Goal: Information Seeking & Learning: Find specific fact

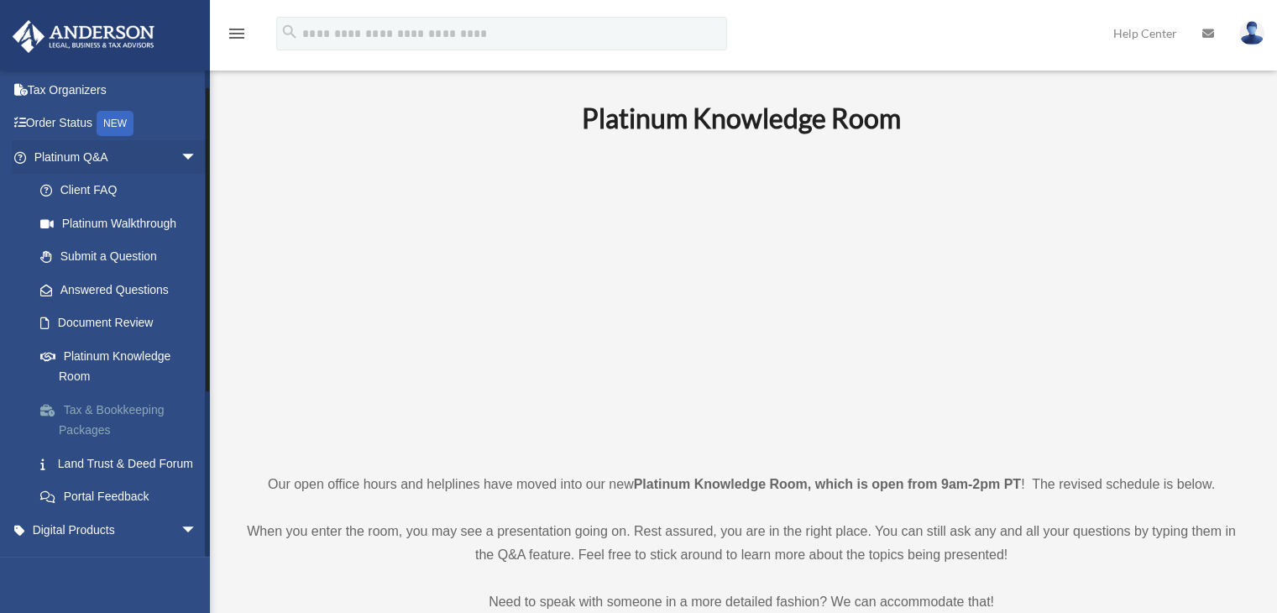
scroll to position [84, 0]
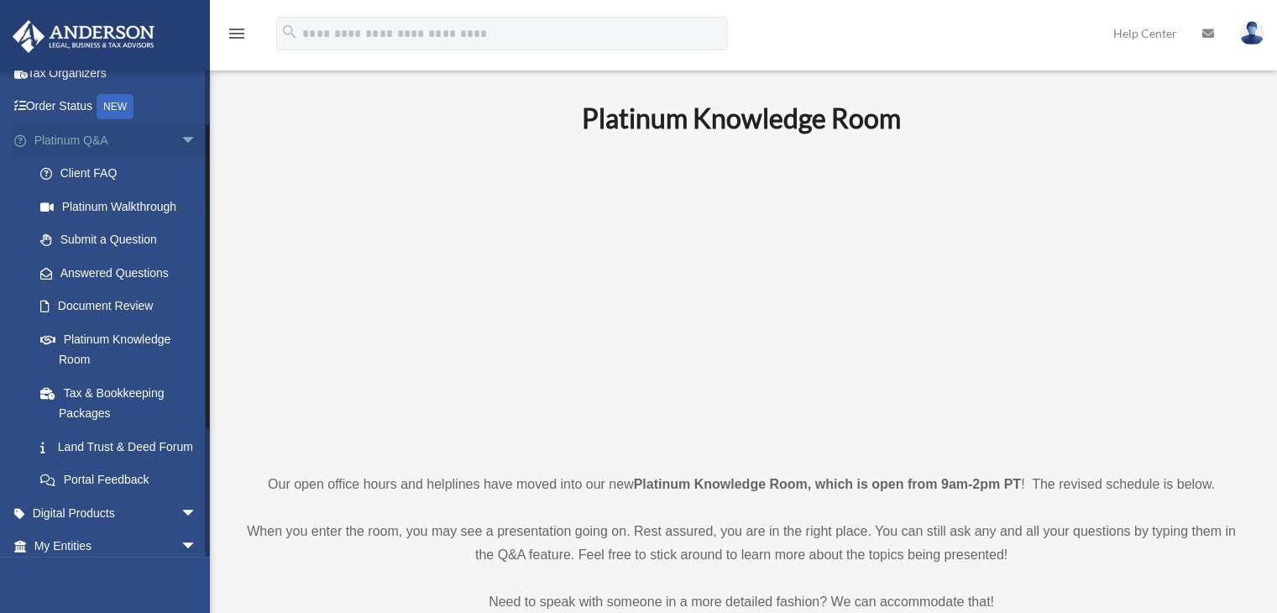
click at [180, 141] on span "arrow_drop_down" at bounding box center [197, 140] width 34 height 34
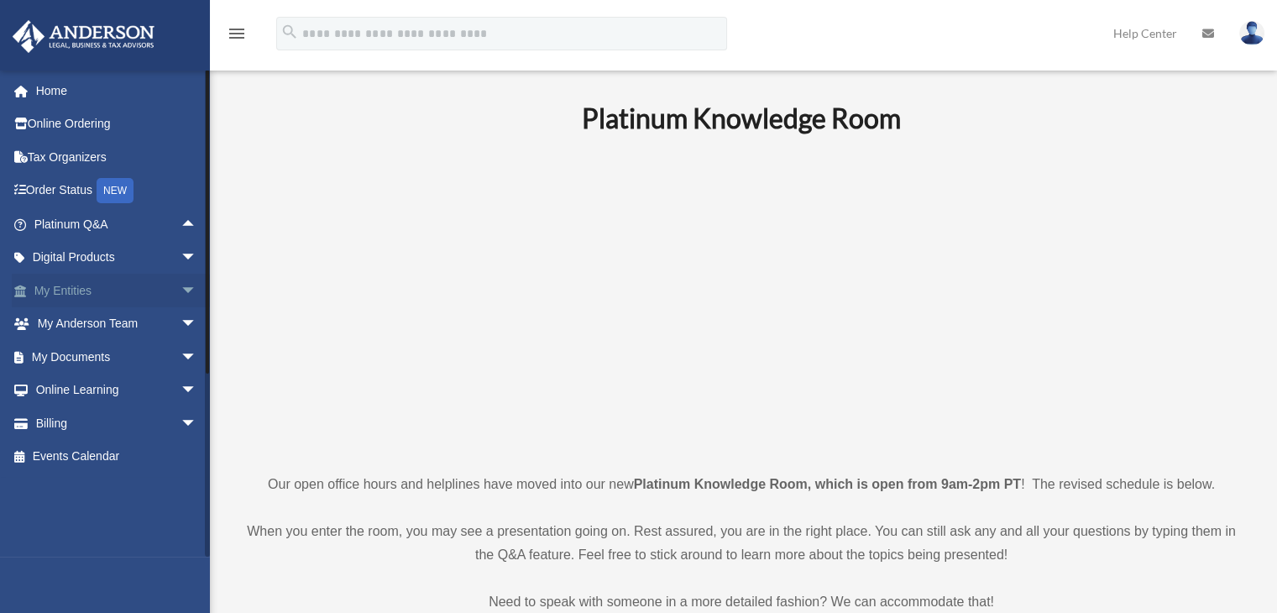
click at [180, 290] on span "arrow_drop_down" at bounding box center [197, 291] width 34 height 34
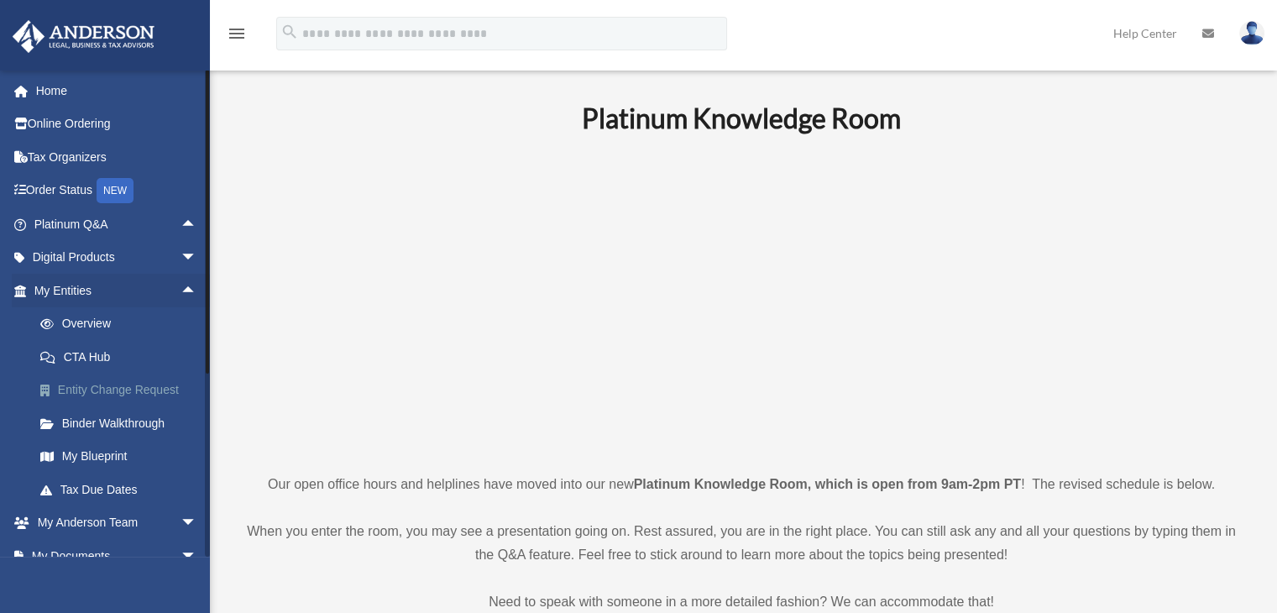
scroll to position [84, 0]
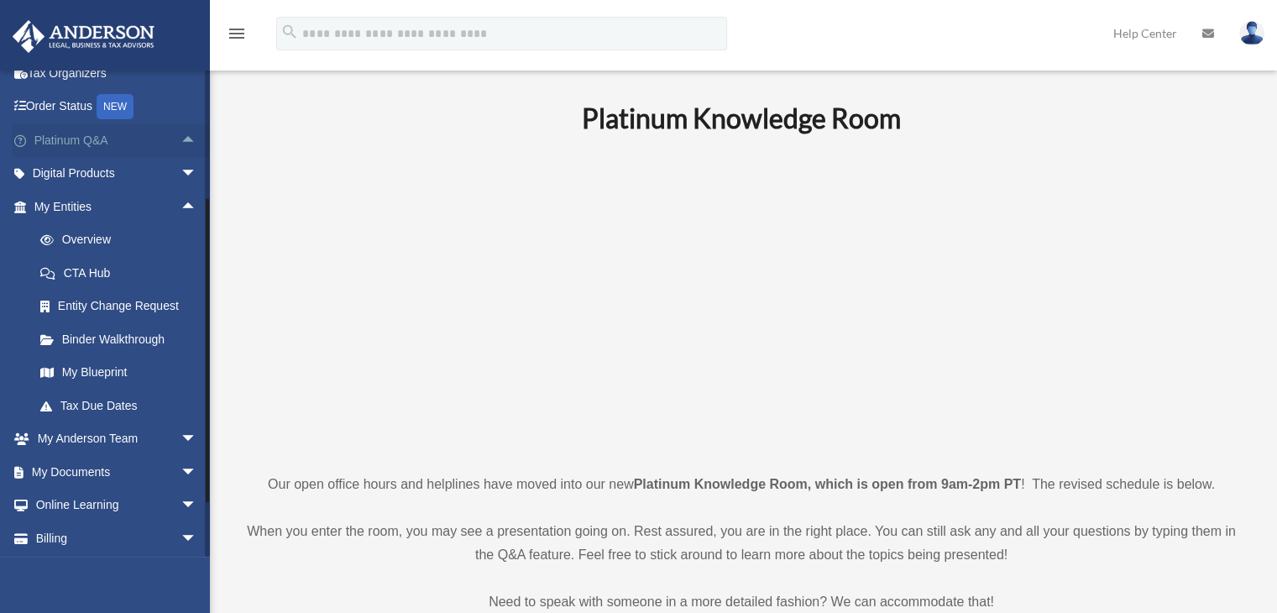
click at [180, 137] on span "arrow_drop_up" at bounding box center [197, 140] width 34 height 34
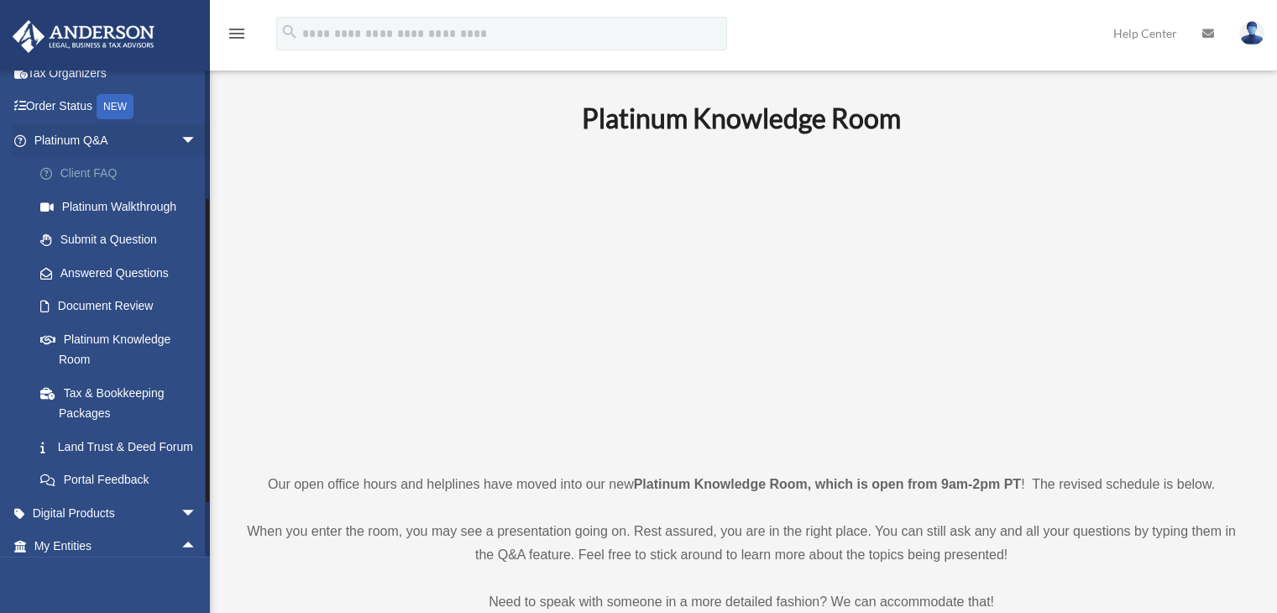
click at [84, 176] on link "Client FAQ" at bounding box center [123, 174] width 199 height 34
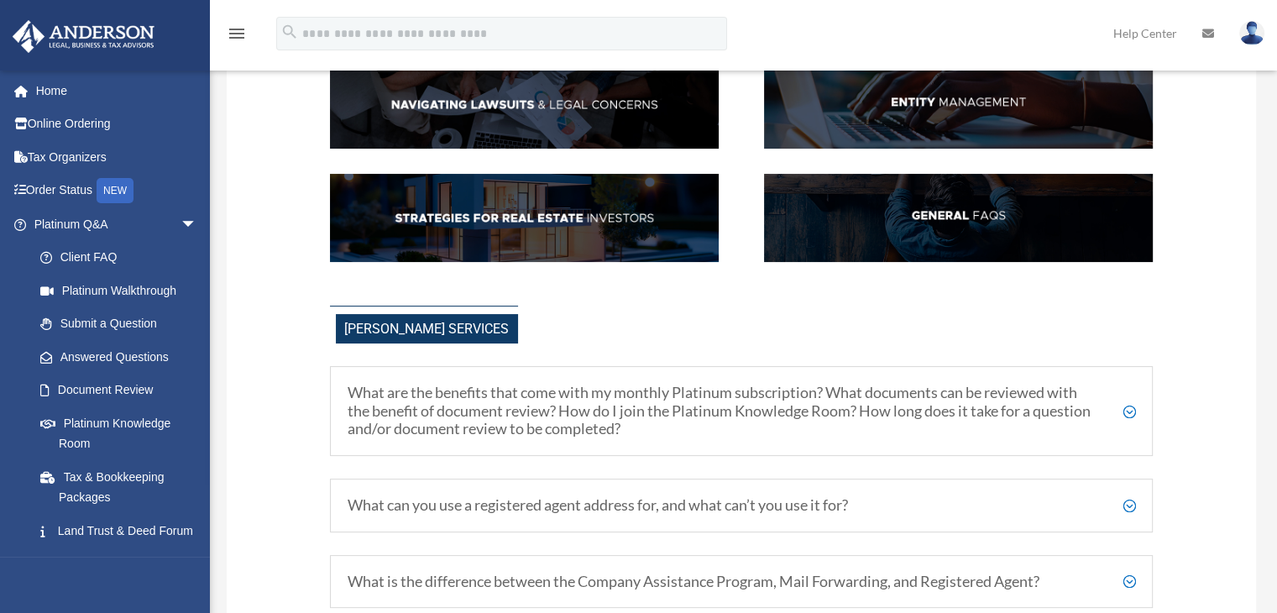
scroll to position [420, 0]
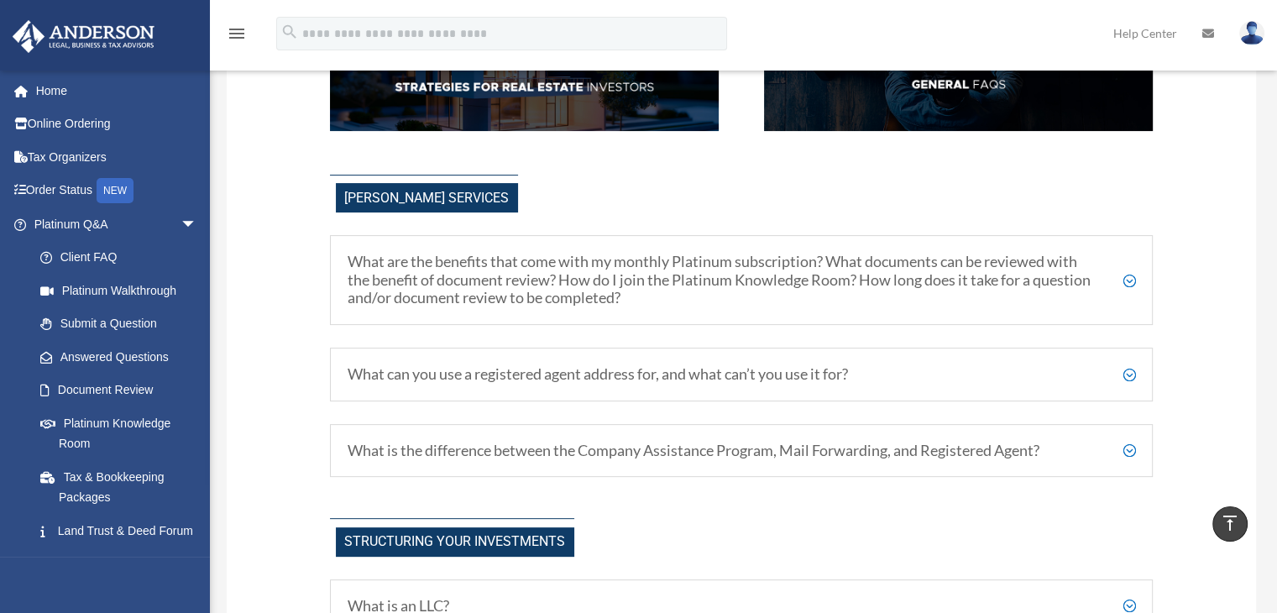
click at [1129, 444] on h5 "What is the difference between the Company Assistance Program, Mail Forwarding,…" at bounding box center [742, 451] width 788 height 18
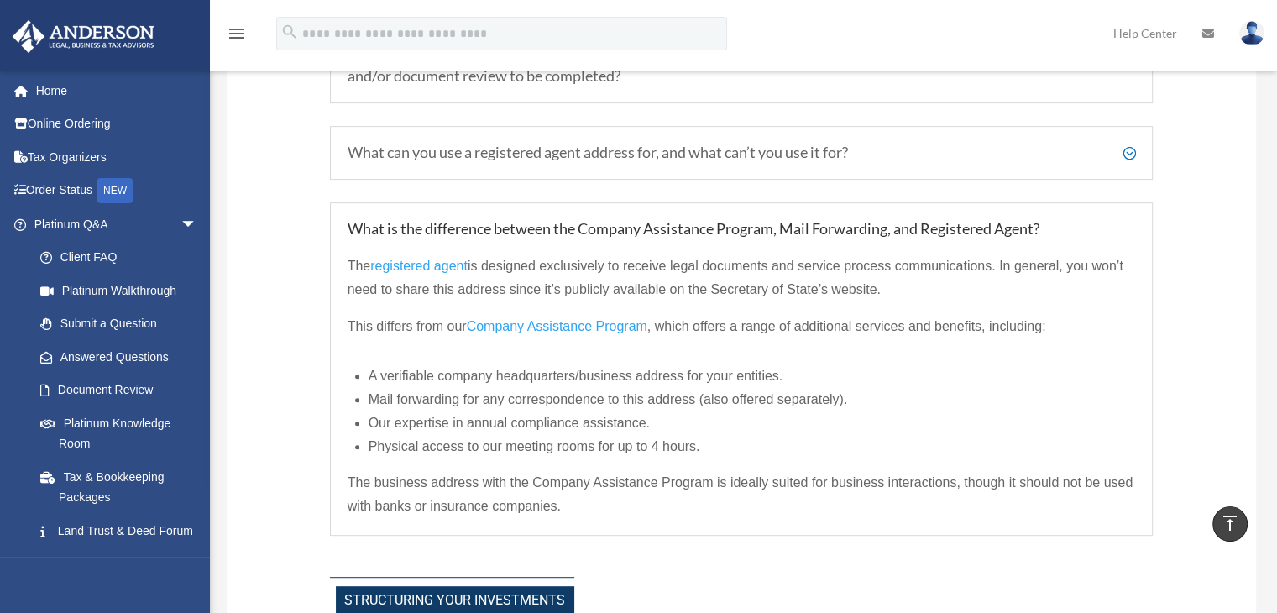
scroll to position [672, 0]
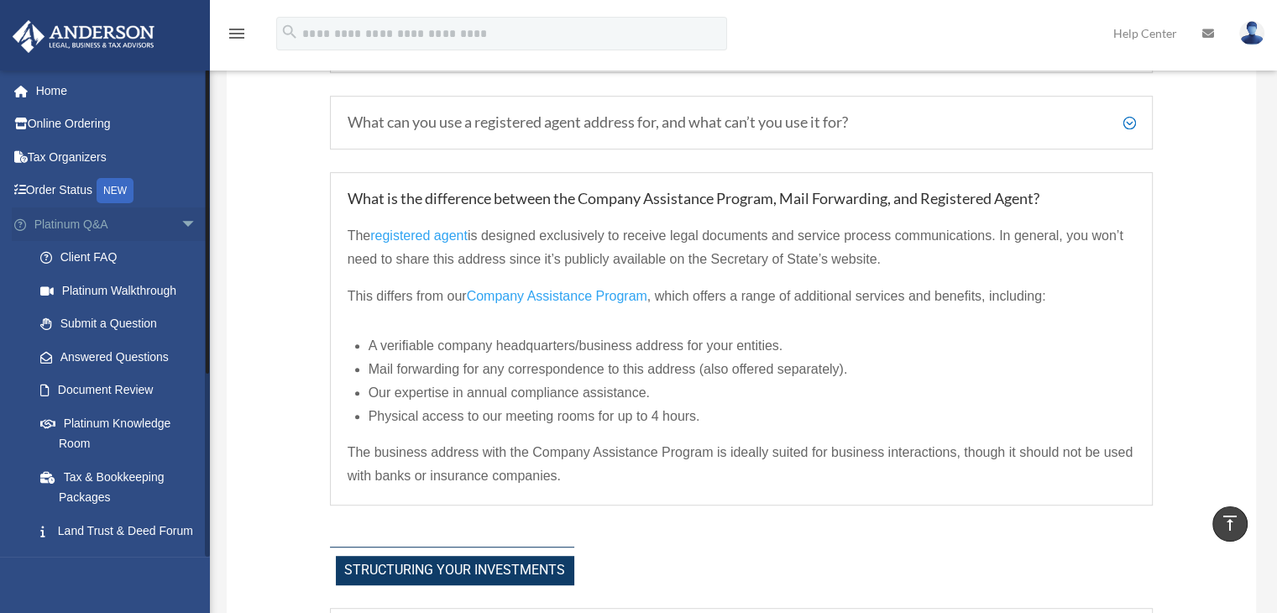
click at [180, 220] on span "arrow_drop_down" at bounding box center [197, 224] width 34 height 34
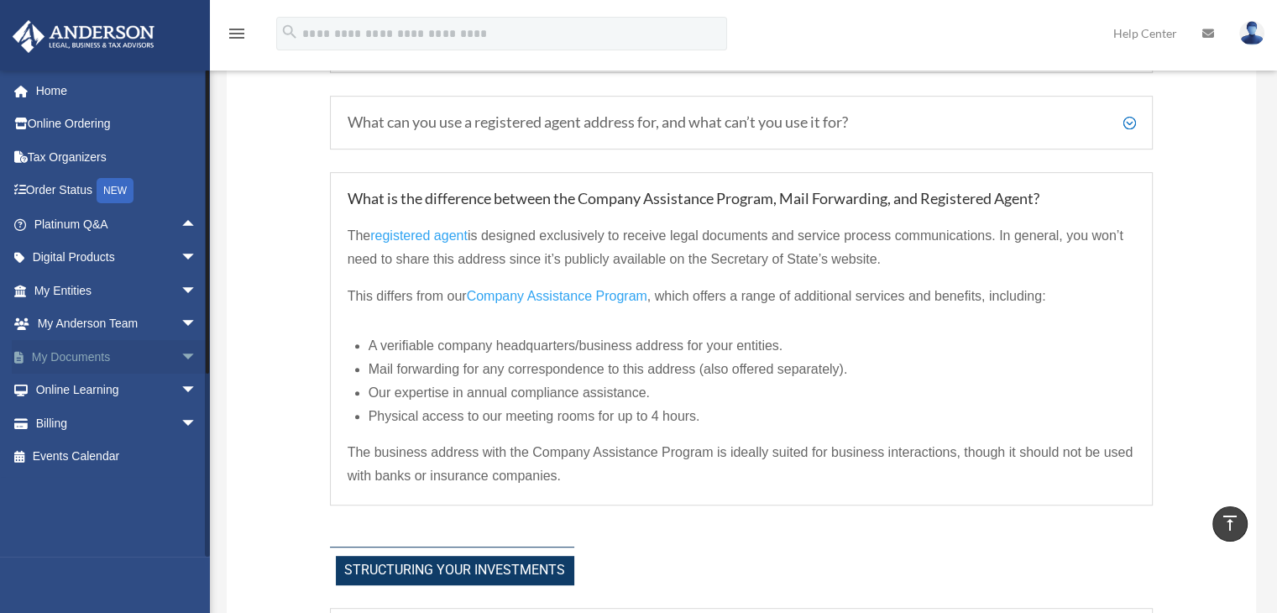
click at [180, 356] on span "arrow_drop_down" at bounding box center [197, 357] width 34 height 34
